Goal: Entertainment & Leisure: Consume media (video, audio)

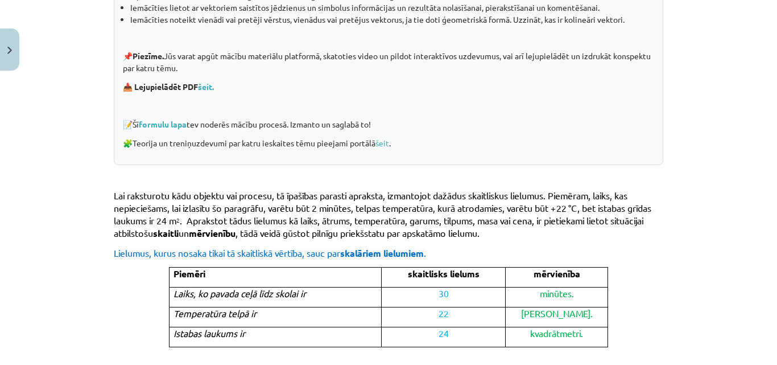
scroll to position [228, 0]
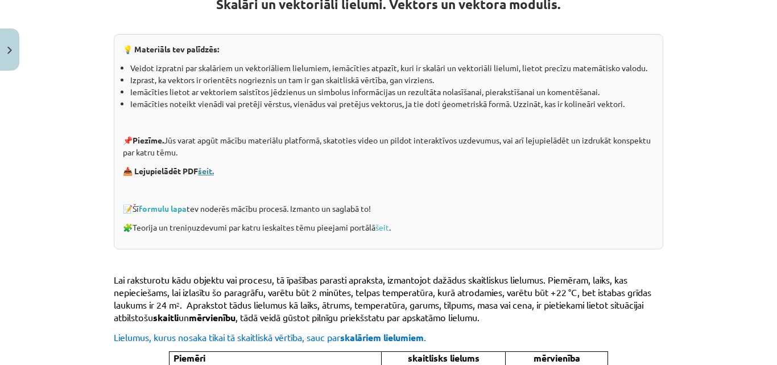
click at [205, 171] on link "šeit." at bounding box center [206, 171] width 16 height 10
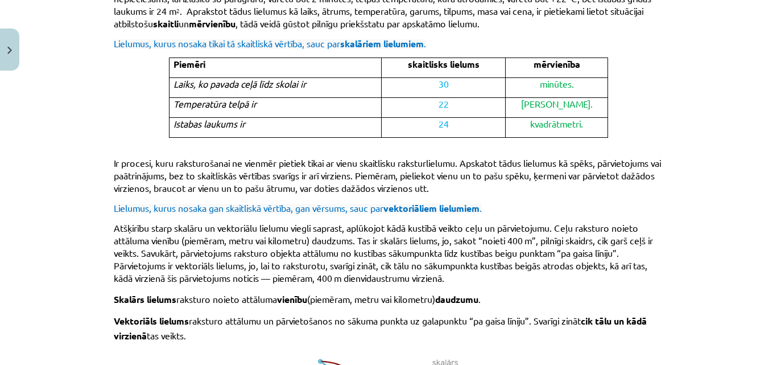
scroll to position [464, 0]
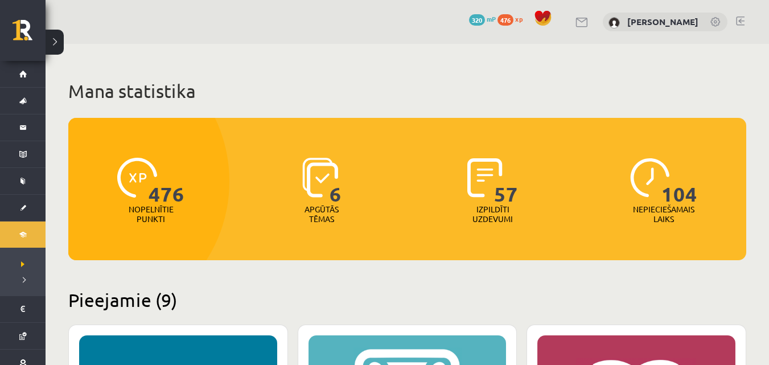
scroll to position [967, 0]
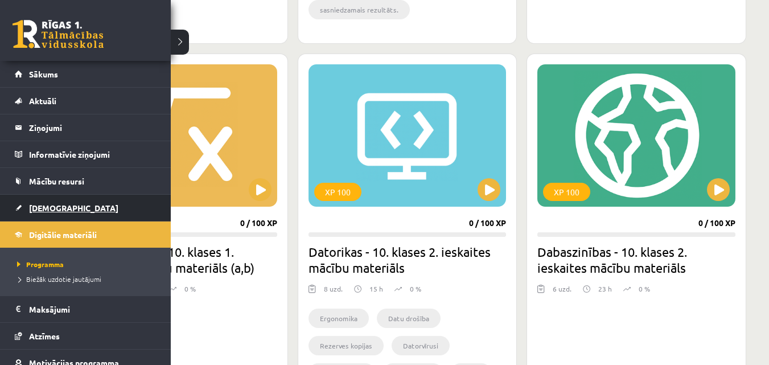
click at [38, 212] on link "[DEMOGRAPHIC_DATA]" at bounding box center [86, 208] width 142 height 26
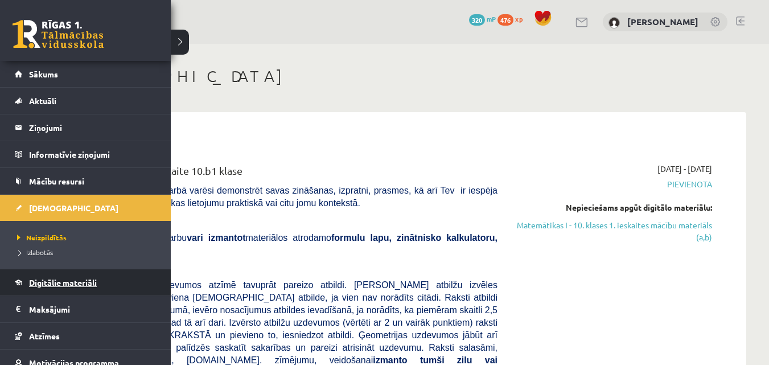
click at [86, 288] on link "Digitālie materiāli" at bounding box center [86, 282] width 142 height 26
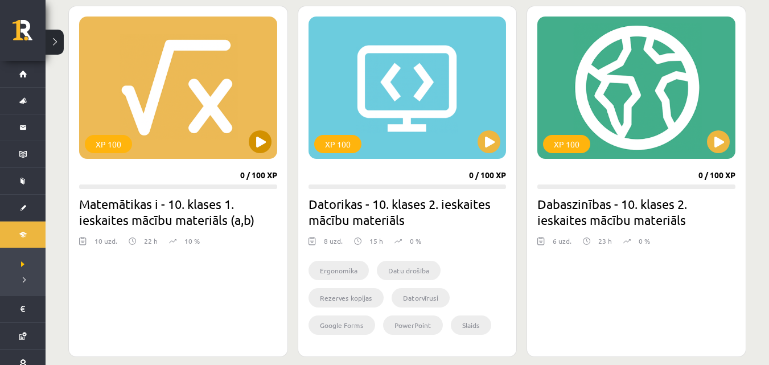
scroll to position [1024, 0]
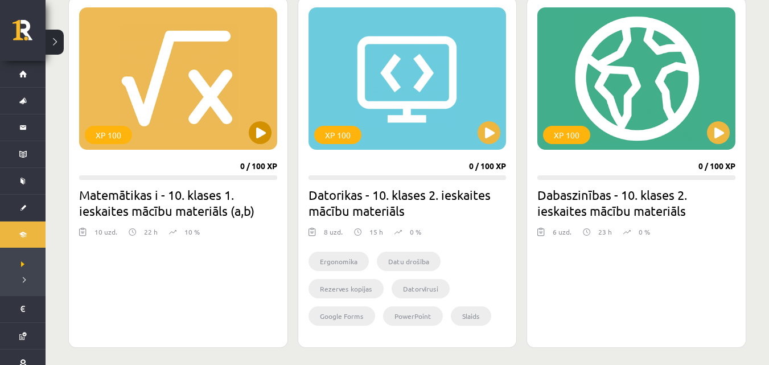
click at [157, 84] on div "XP 100" at bounding box center [178, 78] width 198 height 142
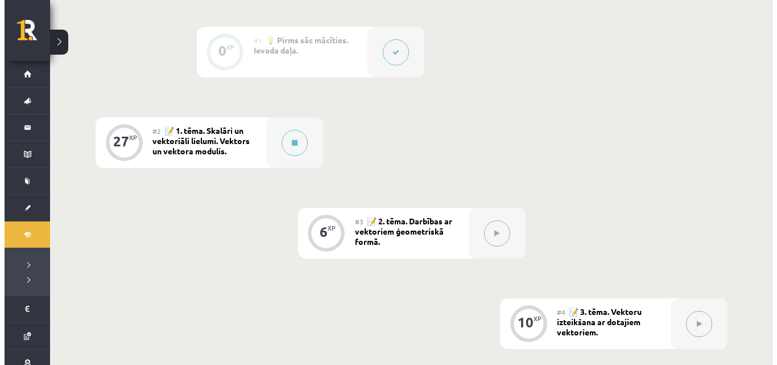
scroll to position [171, 0]
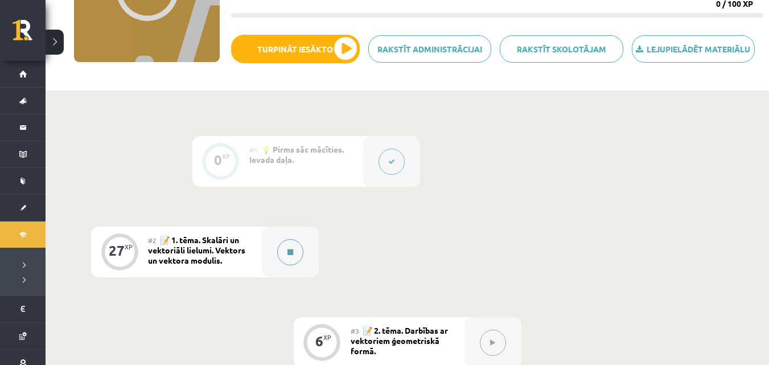
click at [292, 253] on icon at bounding box center [290, 252] width 6 height 7
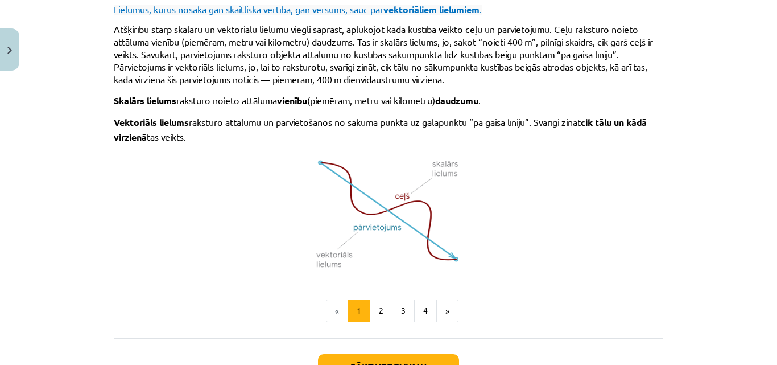
scroll to position [740, 0]
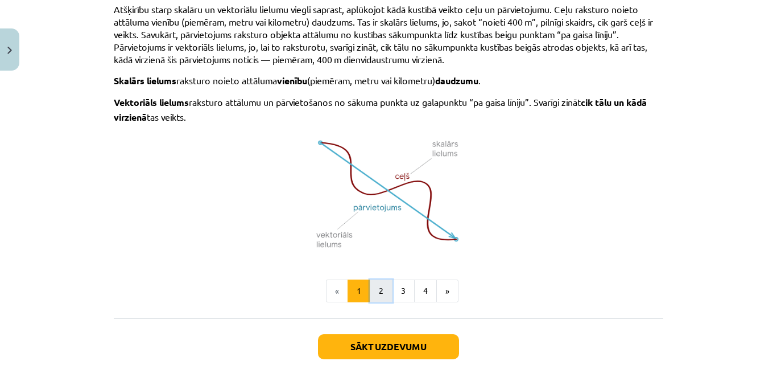
click at [375, 290] on button "2" at bounding box center [381, 290] width 23 height 23
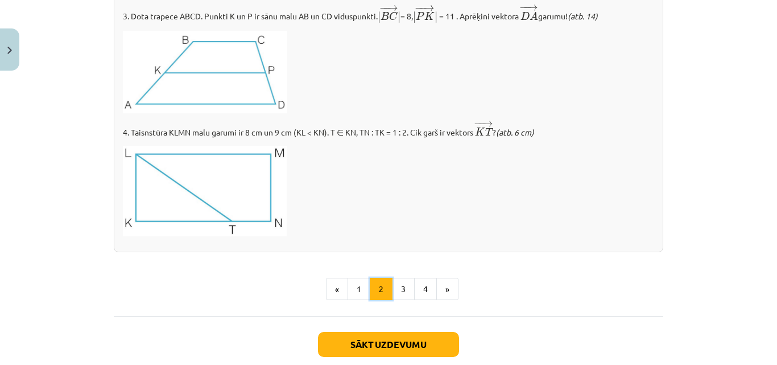
scroll to position [1406, 0]
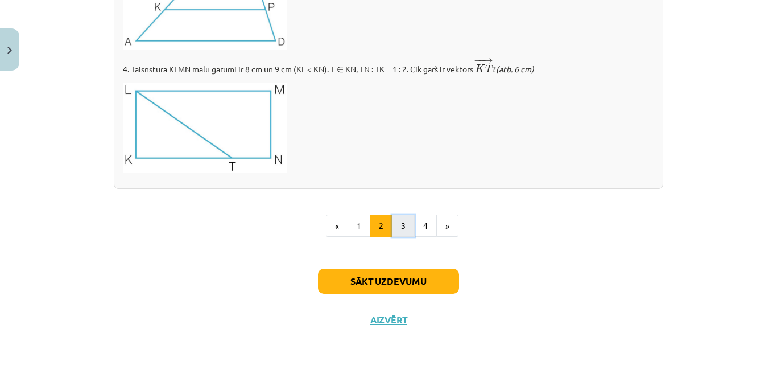
click at [397, 230] on button "3" at bounding box center [403, 225] width 23 height 23
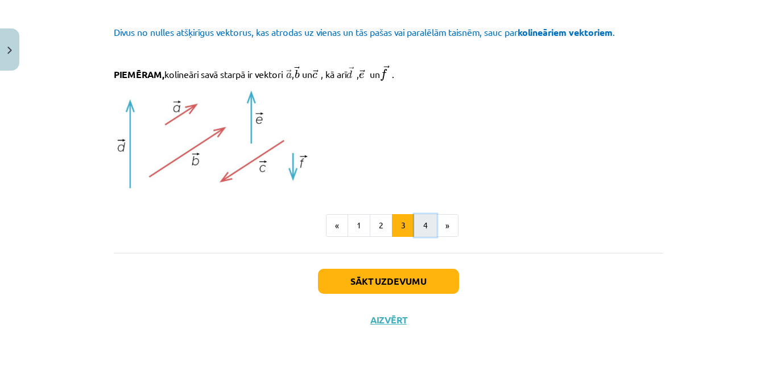
click at [427, 233] on button "4" at bounding box center [425, 225] width 23 height 23
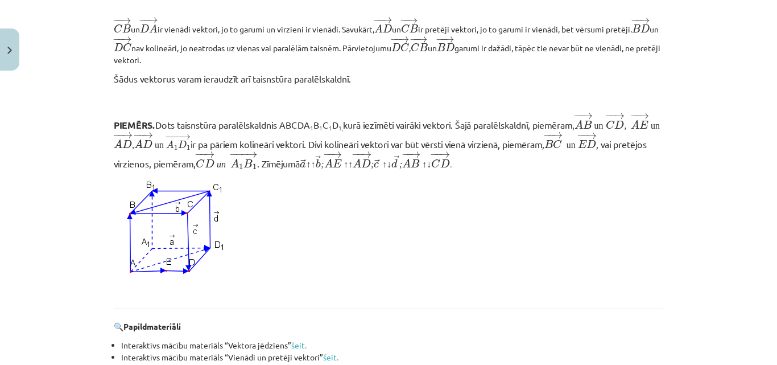
scroll to position [1123, 0]
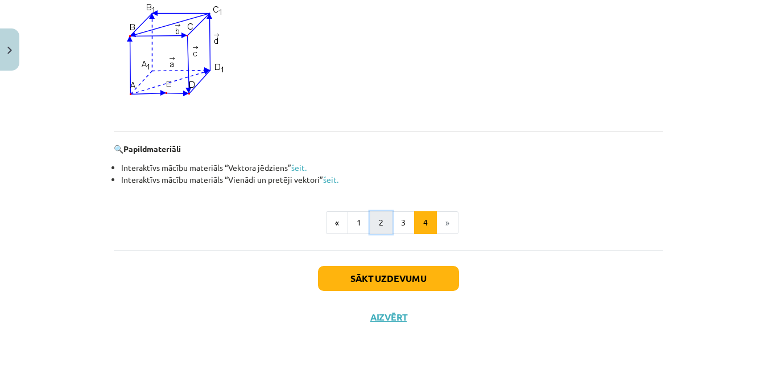
click at [370, 221] on button "2" at bounding box center [381, 222] width 23 height 23
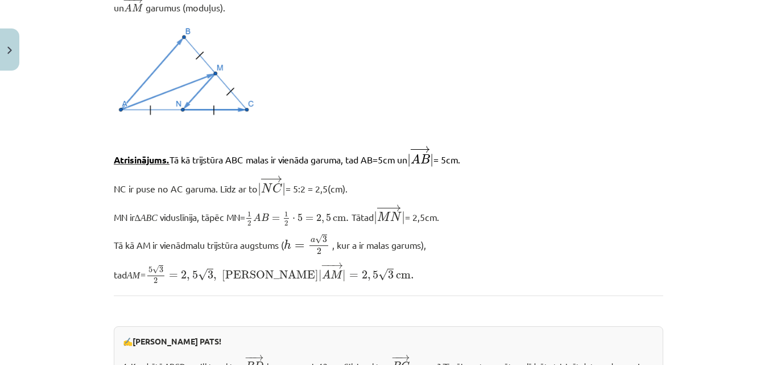
scroll to position [886, 0]
